Goal: Information Seeking & Learning: Learn about a topic

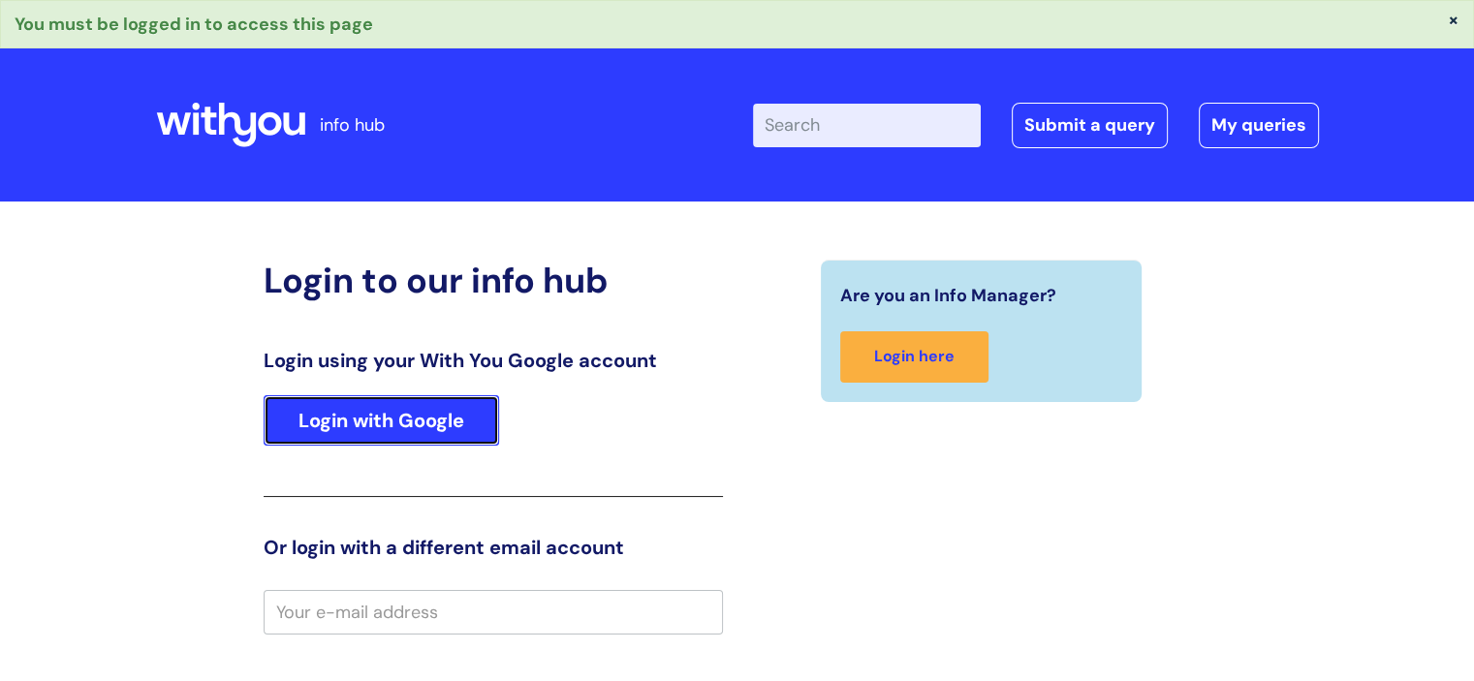
click at [341, 407] on link "Login with Google" at bounding box center [382, 420] width 236 height 50
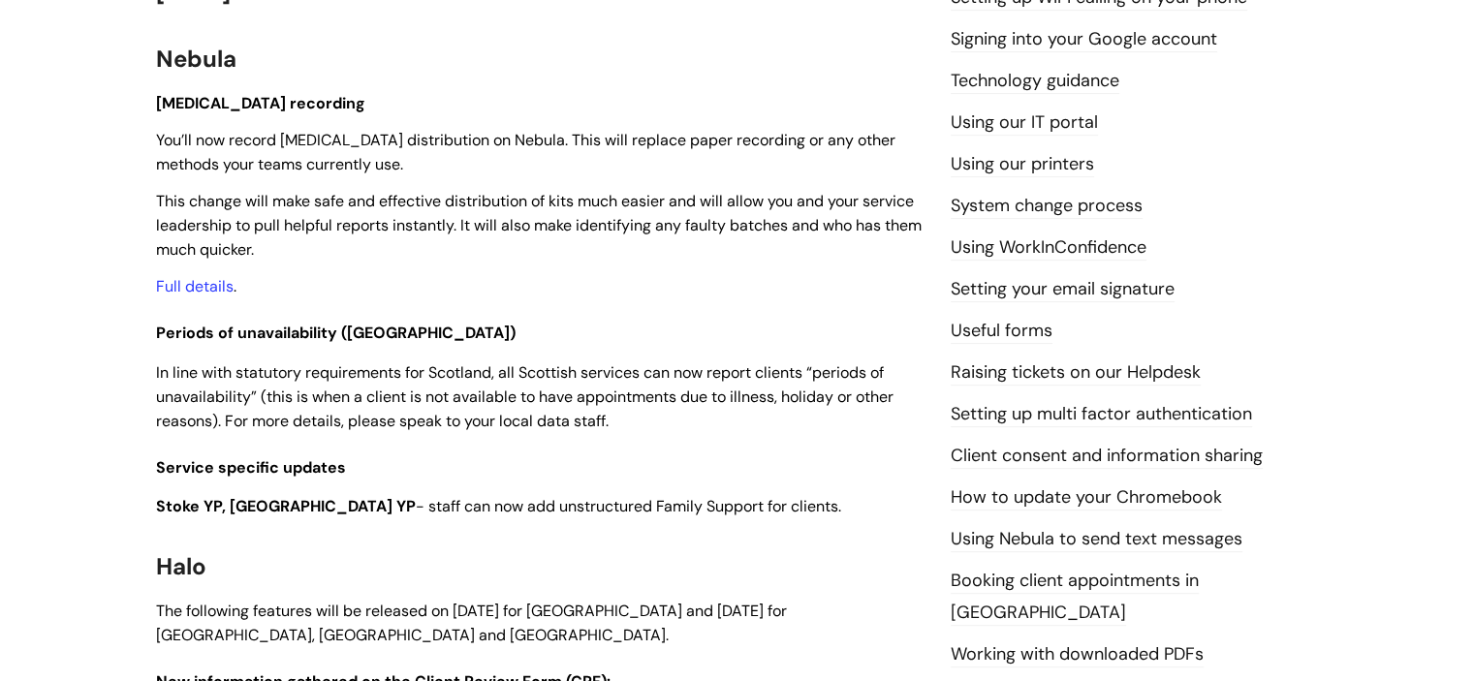
scroll to position [593, 0]
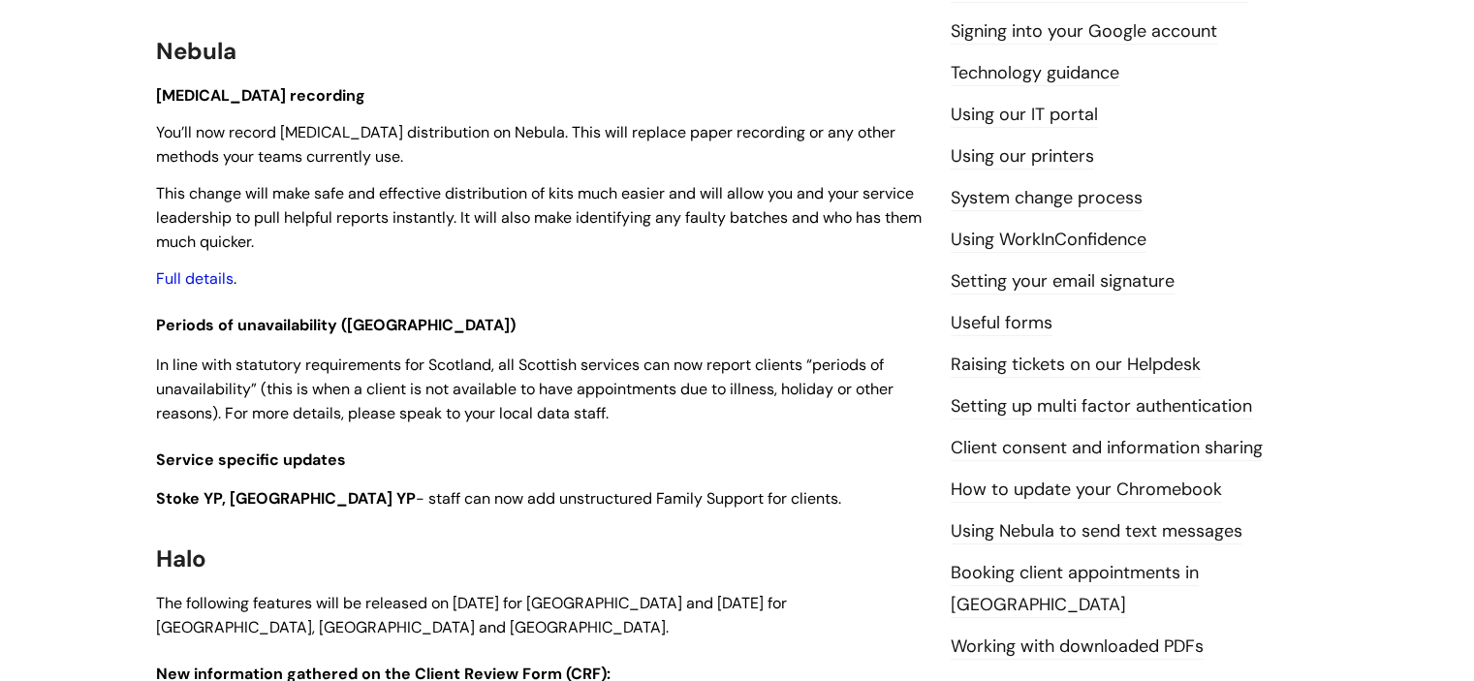
click at [200, 279] on link "Full details" at bounding box center [195, 278] width 78 height 20
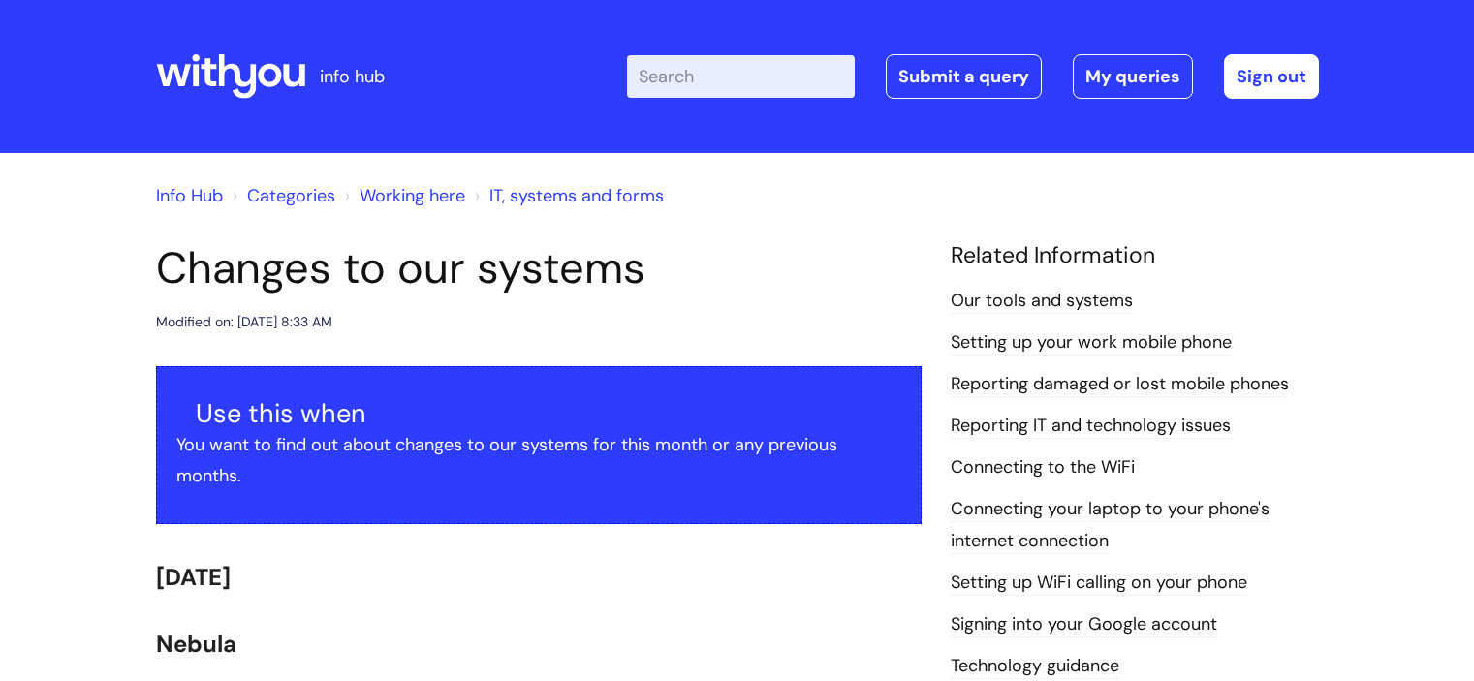
scroll to position [593, 0]
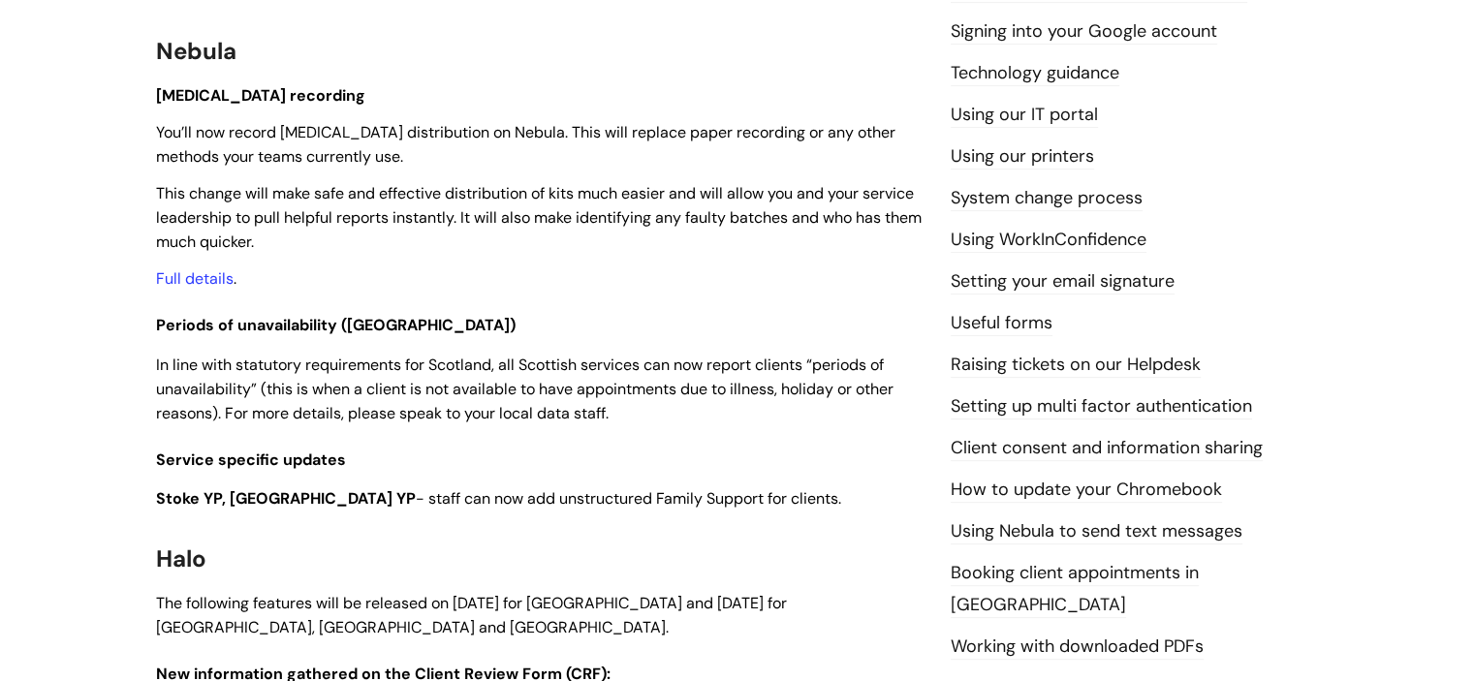
click at [790, 87] on p "[MEDICAL_DATA] recording" at bounding box center [539, 95] width 766 height 24
click at [674, 91] on p "[MEDICAL_DATA] recording" at bounding box center [539, 95] width 766 height 24
